Goal: Task Accomplishment & Management: Manage account settings

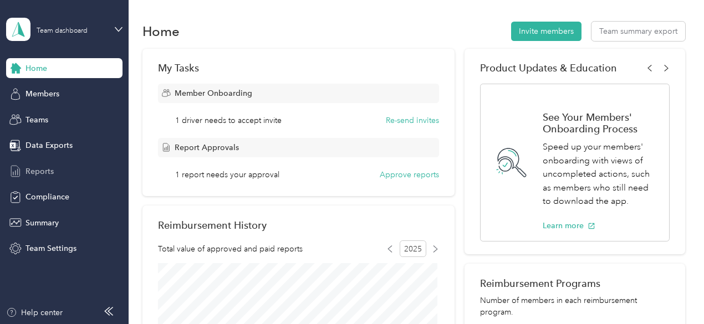
click at [60, 165] on div "Reports" at bounding box center [64, 171] width 116 height 20
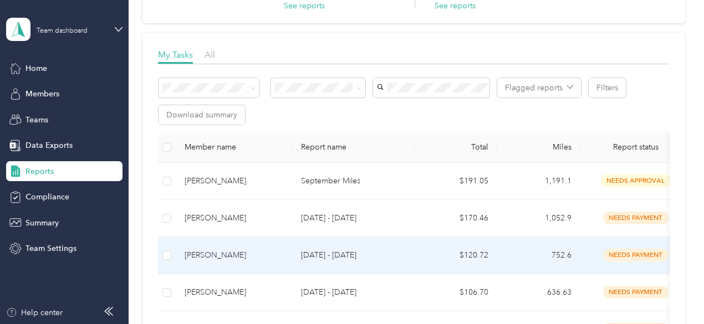
scroll to position [111, 0]
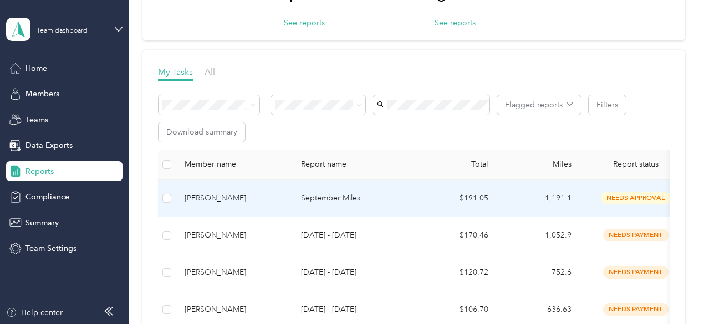
click at [333, 204] on td "September Miles" at bounding box center [353, 198] width 122 height 37
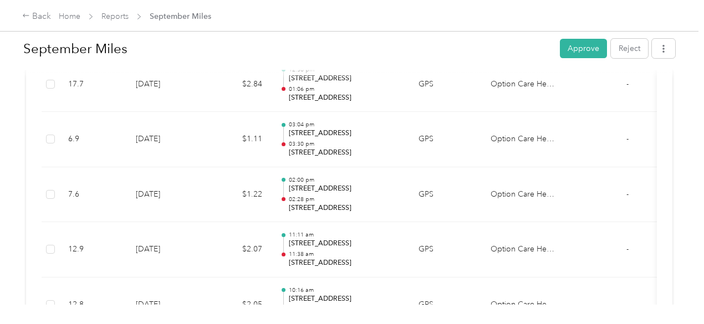
scroll to position [1662, 0]
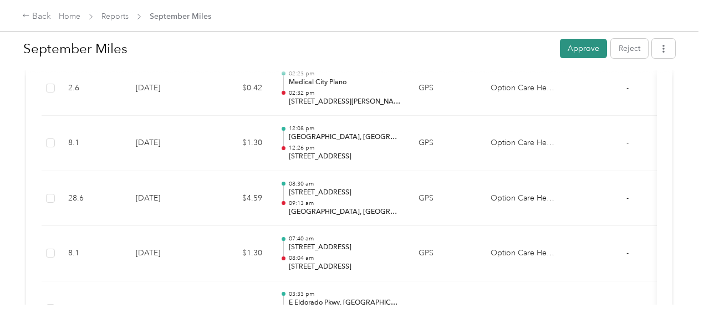
click at [571, 55] on button "Approve" at bounding box center [583, 48] width 47 height 19
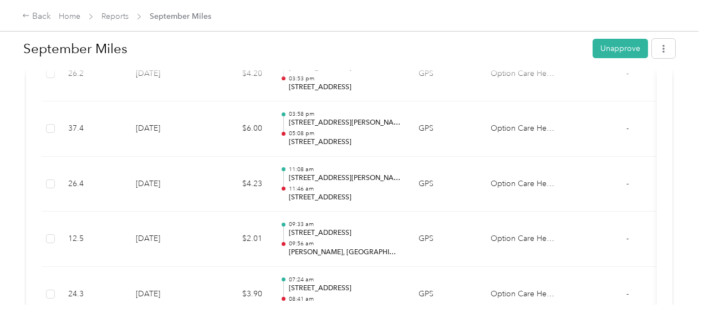
scroll to position [554, 0]
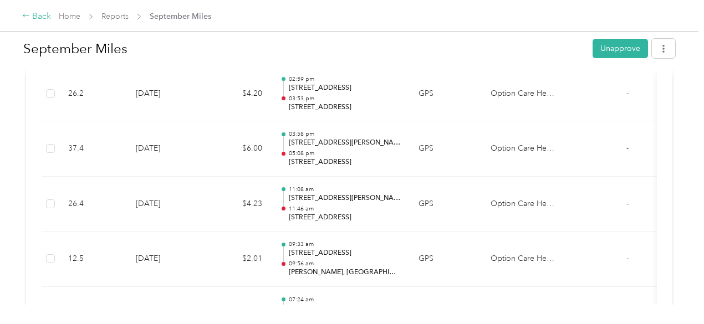
click at [45, 18] on div "Back" at bounding box center [36, 16] width 29 height 13
